Goal: Information Seeking & Learning: Learn about a topic

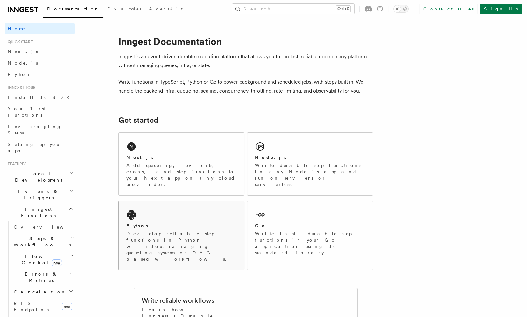
click at [148, 201] on div "Python Develop reliable step functions in Python without managing queueing syst…" at bounding box center [181, 235] width 125 height 69
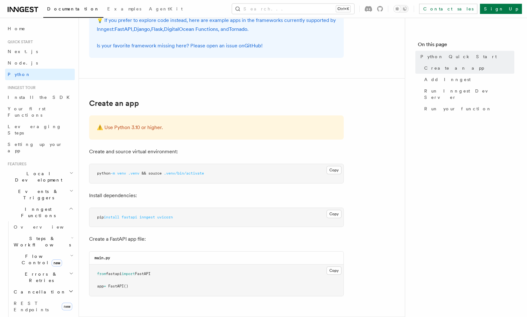
scroll to position [67, 0]
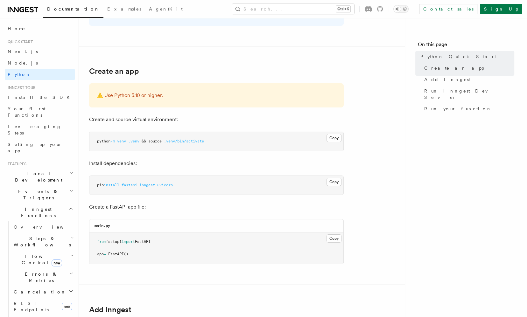
scroll to position [100, 0]
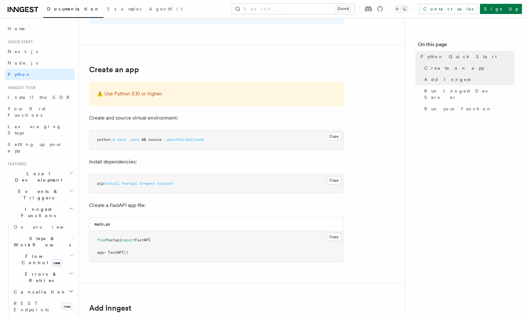
click at [213, 122] on p "Create and source virtual environment:" at bounding box center [216, 118] width 254 height 9
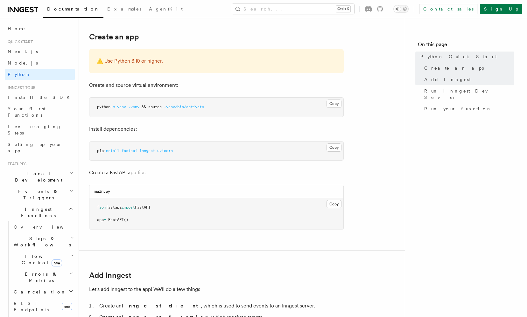
scroll to position [134, 0]
click at [213, 124] on p "Install dependencies:" at bounding box center [216, 128] width 254 height 9
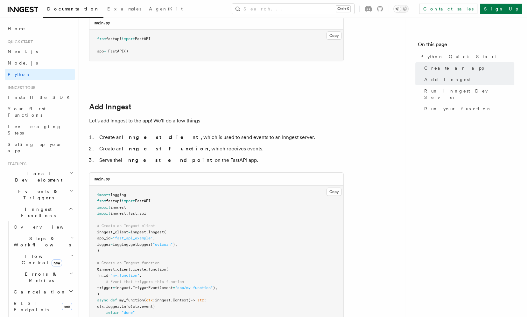
scroll to position [302, 0]
click at [217, 116] on p "Let's add Inngest to the app! We'll do a few things" at bounding box center [216, 120] width 254 height 9
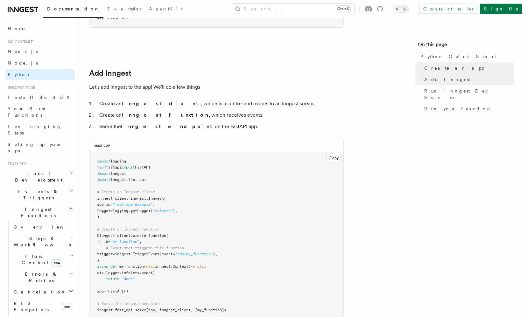
scroll to position [336, 0]
click at [227, 127] on li "Serve the Inngest endpoint on the FastAPI app." at bounding box center [220, 126] width 246 height 9
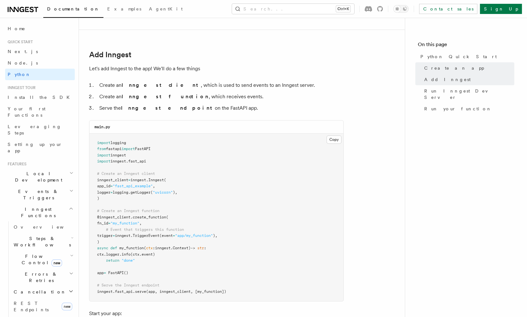
scroll to position [369, 0]
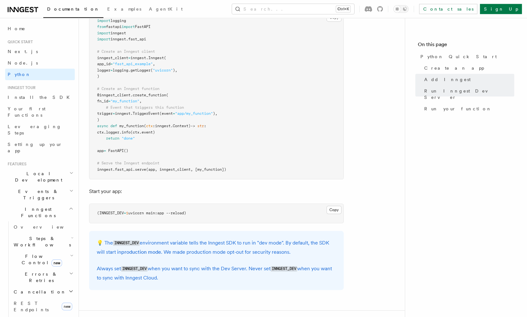
scroll to position [470, 0]
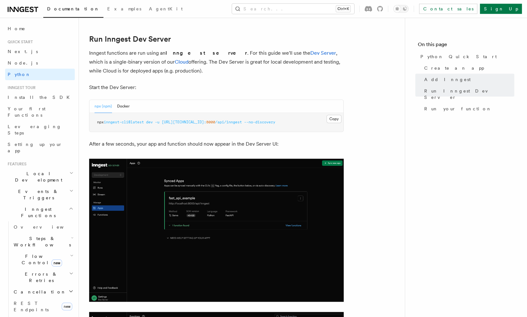
scroll to position [772, 0]
click at [83, 114] on div "Quick start Python Quick Start This guide will teach you how to add Inngest to …" at bounding box center [252, 32] width 346 height 1608
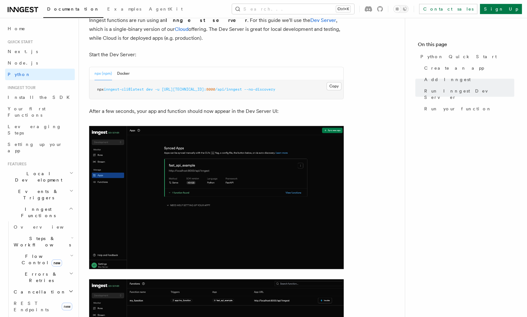
scroll to position [806, 0]
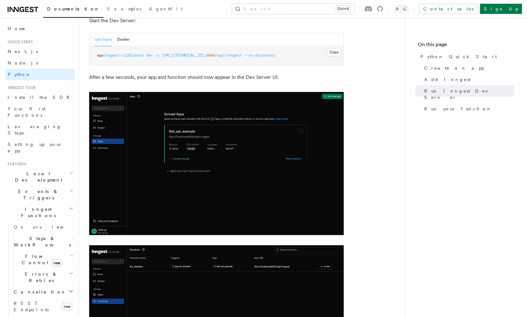
scroll to position [839, 0]
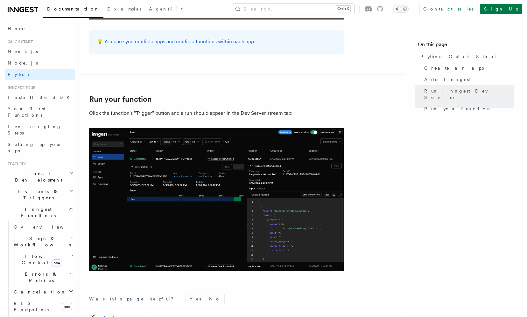
scroll to position [1209, 0]
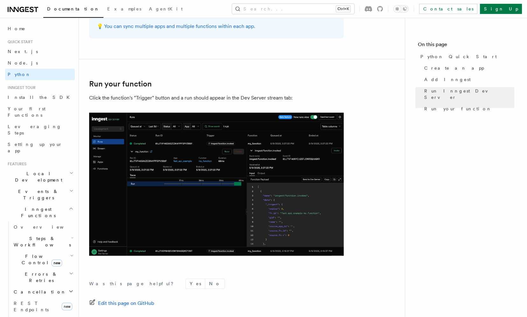
scroll to position [1222, 0]
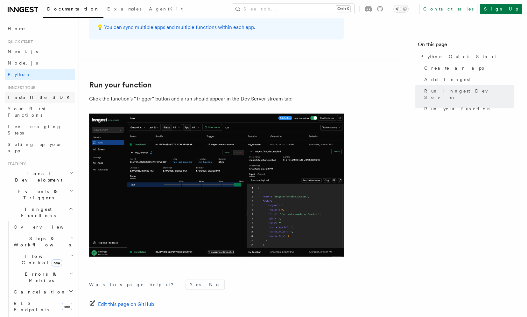
click at [50, 96] on link "Install the SDK" at bounding box center [40, 97] width 70 height 11
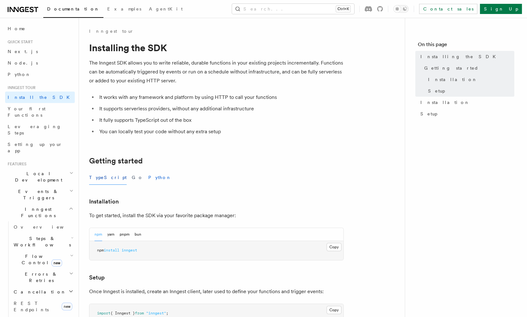
click at [148, 178] on button "Python" at bounding box center [159, 177] width 23 height 14
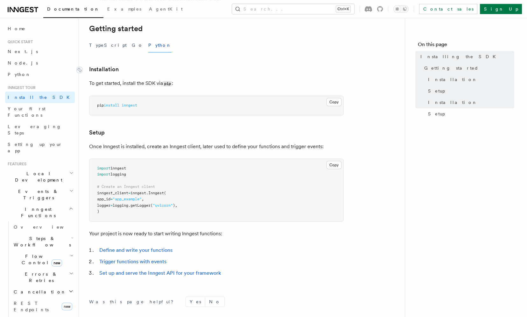
scroll to position [134, 0]
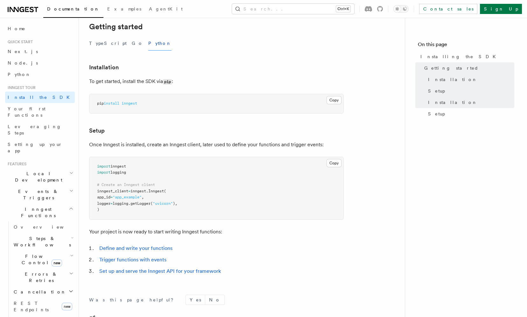
click at [83, 135] on div "Inngest tour Installing the SDK The Inngest SDK allows you to write reliable, d…" at bounding box center [252, 133] width 346 height 535
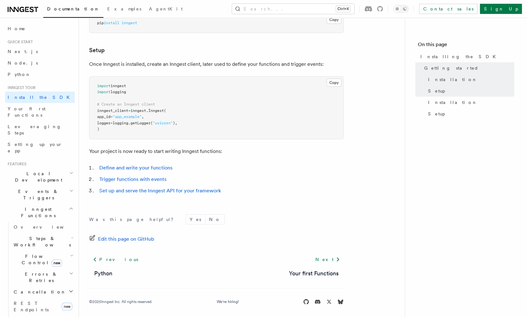
scroll to position [217, 0]
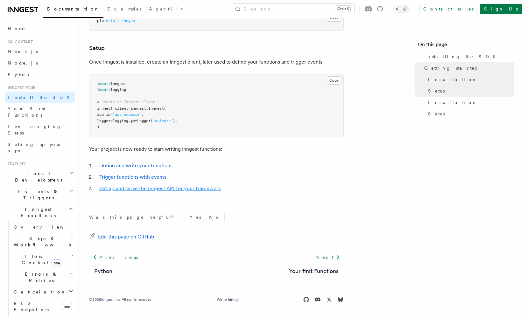
click at [184, 187] on link "Set up and serve the Inngest API for your framework" at bounding box center [159, 188] width 121 height 6
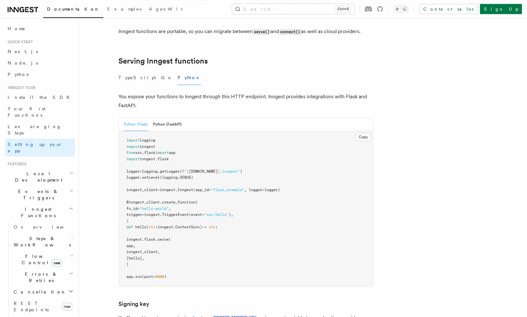
scroll to position [201, 0]
click at [98, 137] on article "Inngest tour Setting up your Inngest app With Inngest, you define functions or …" at bounding box center [286, 208] width 394 height 762
click at [165, 117] on button "Python (FastAPI)" at bounding box center [167, 123] width 29 height 13
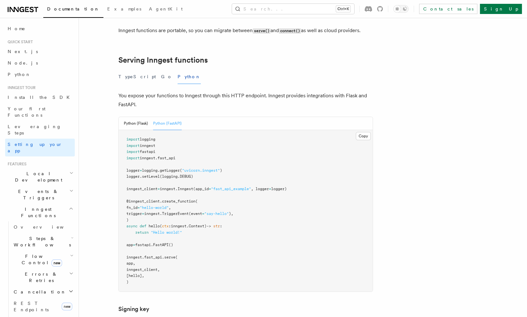
click at [103, 119] on article "Inngest tour Setting up your Inngest app With Inngest, you define functions or …" at bounding box center [286, 211] width 394 height 768
click at [96, 127] on article "Inngest tour Setting up your Inngest app With Inngest, you define functions or …" at bounding box center [286, 211] width 394 height 768
click at [95, 128] on article "Inngest tour Setting up your Inngest app With Inngest, you define functions or …" at bounding box center [286, 211] width 394 height 768
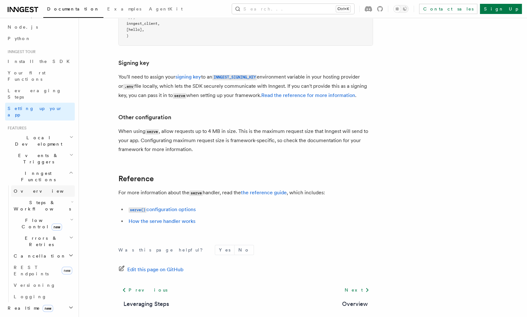
scroll to position [36, 0]
click at [41, 185] on link "Overview" at bounding box center [43, 190] width 64 height 11
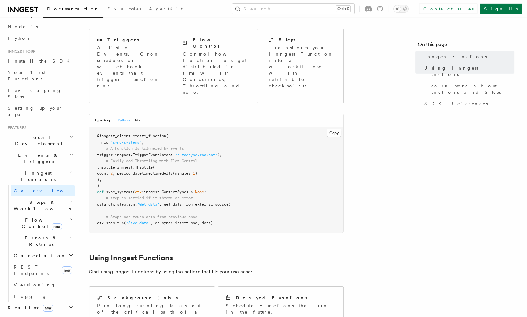
scroll to position [67, 0]
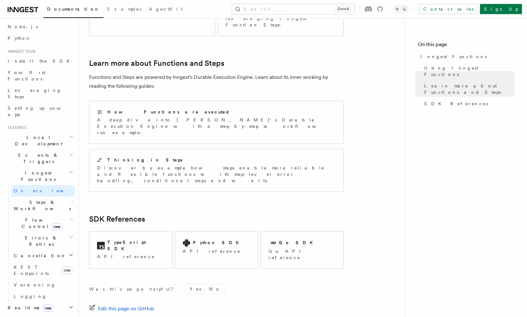
scroll to position [416, 0]
